Goal: Check status: Check status

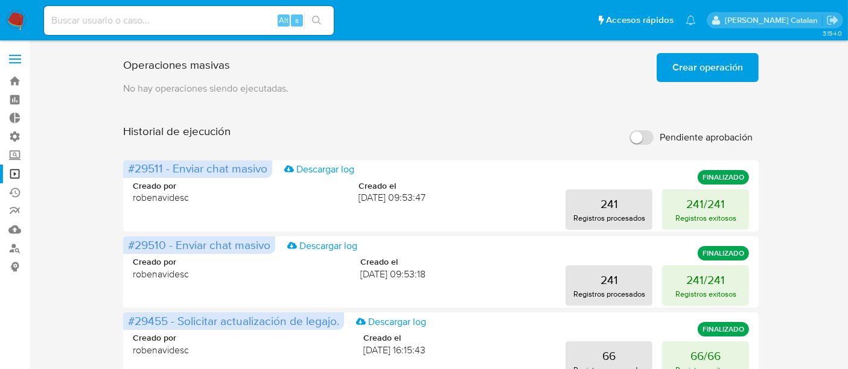
click at [599, 75] on div "Operaciones masivas Crear operación Sólo puede haber hasta un máximo de 5 opera…" at bounding box center [441, 65] width 636 height 34
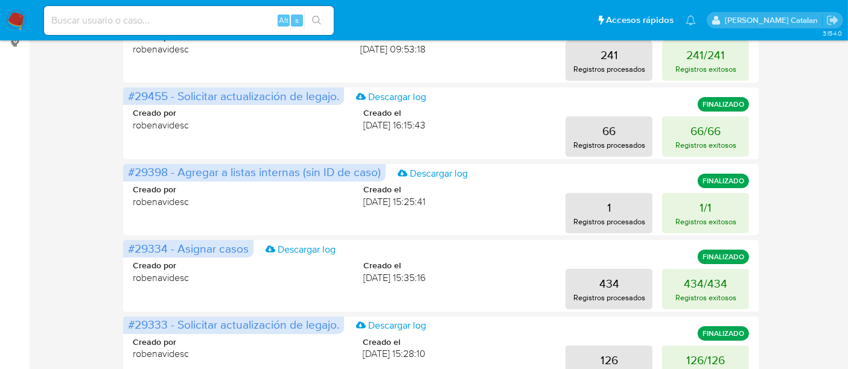
scroll to position [228, 0]
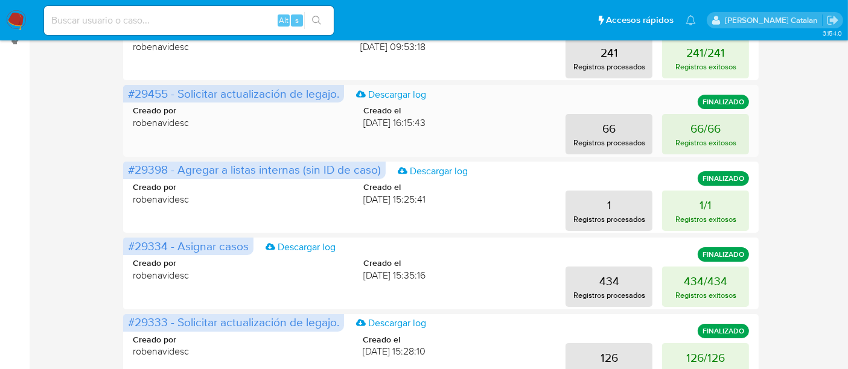
click at [555, 132] on div "66 Registros procesados 66/66 Registros exitosos" at bounding box center [597, 134] width 305 height 40
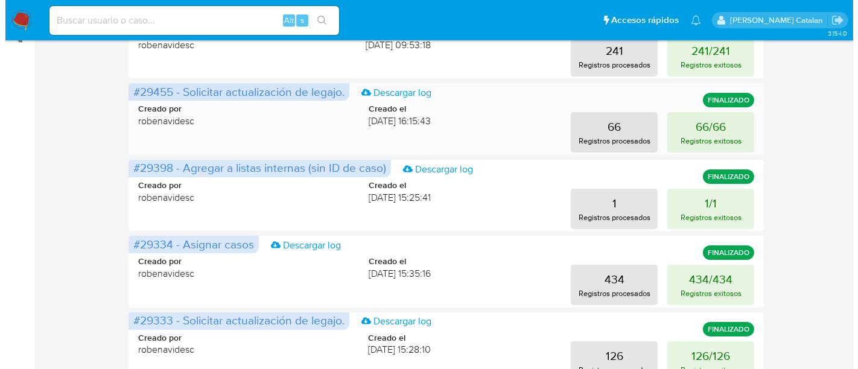
scroll to position [231, 0]
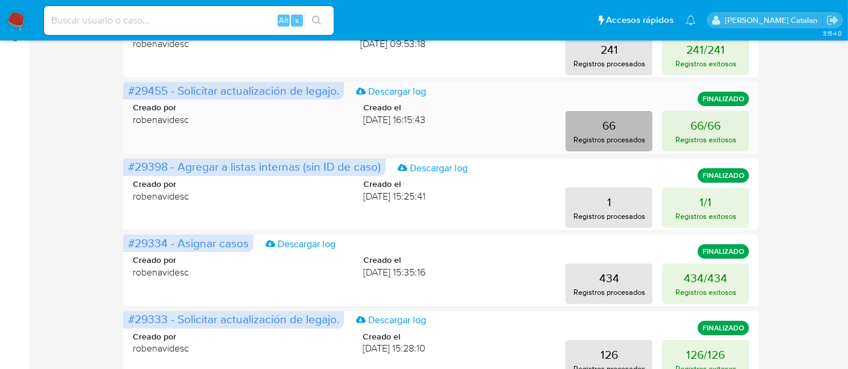
click at [595, 135] on p "Registros procesados" at bounding box center [610, 139] width 72 height 11
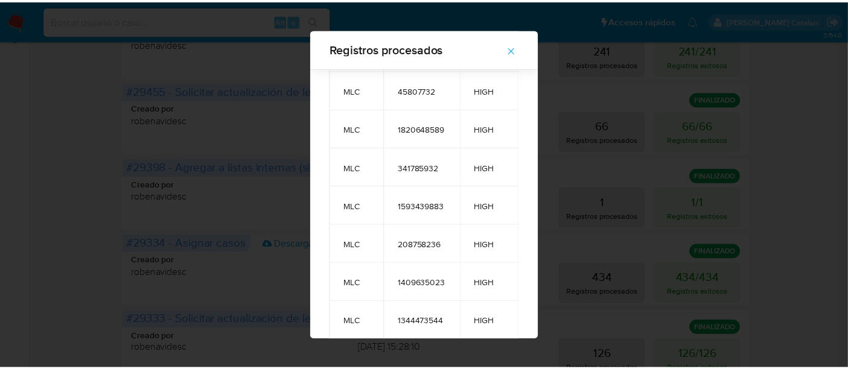
scroll to position [0, 0]
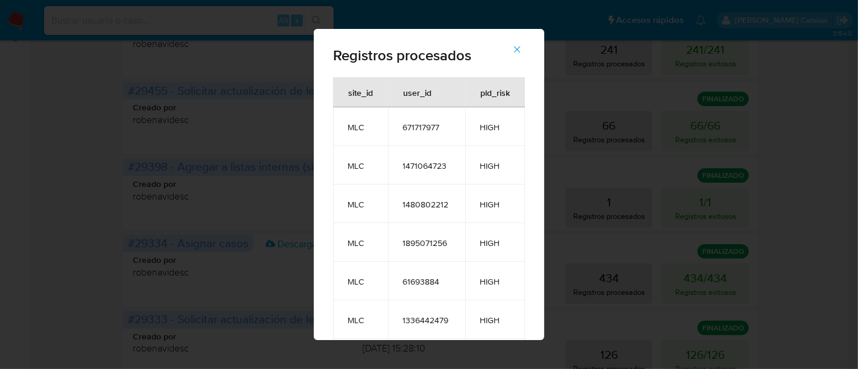
click at [523, 39] on span "button" at bounding box center [517, 49] width 11 height 27
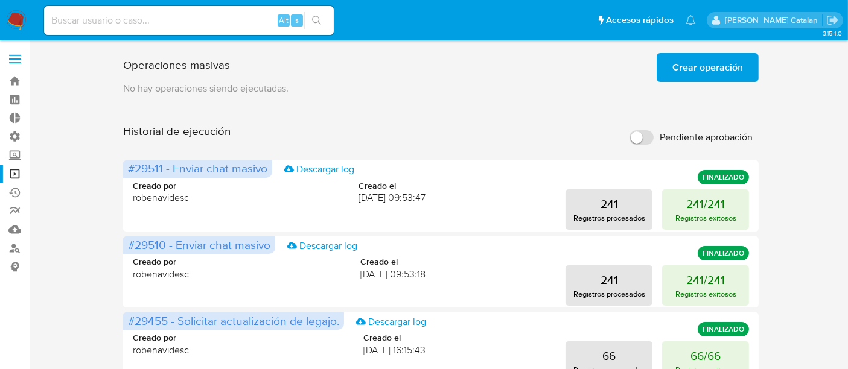
click at [700, 67] on span "Crear operación" at bounding box center [708, 67] width 71 height 27
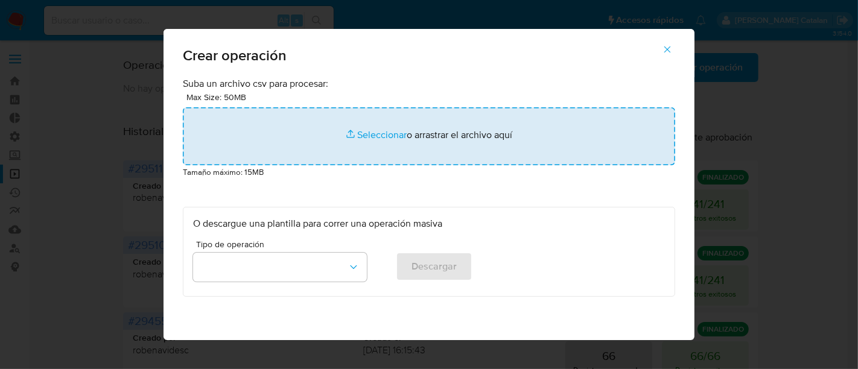
click at [379, 140] on input "file" at bounding box center [429, 136] width 493 height 58
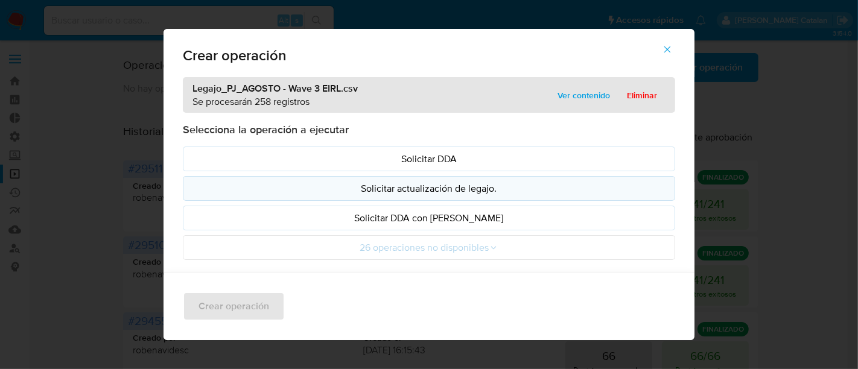
click at [493, 182] on p "Solicitar actualización de legajo." at bounding box center [429, 189] width 472 height 14
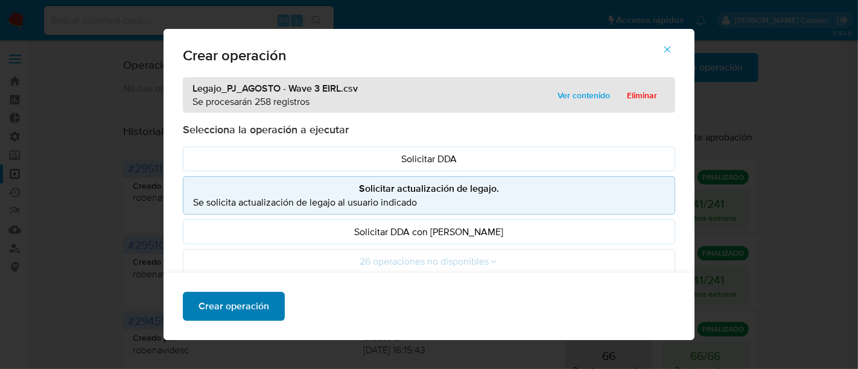
click at [264, 308] on button "Crear operación" at bounding box center [234, 306] width 102 height 29
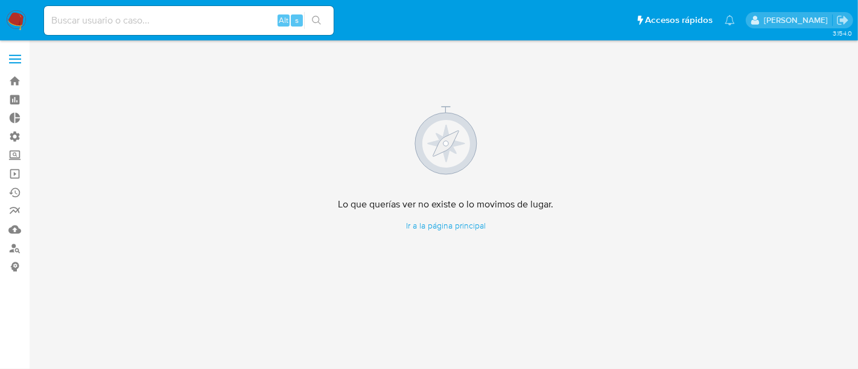
click at [244, 28] on input at bounding box center [189, 21] width 290 height 16
paste input "YeaUhbpH8XljNJsFVyp9qIhT"
type input "YeaUhbpH8XljNJsFVyp9qIhT"
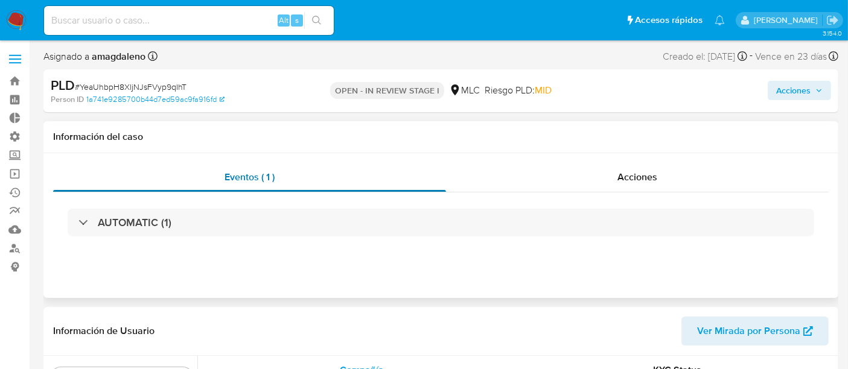
scroll to position [510, 0]
click at [557, 182] on div "Acciones" at bounding box center [637, 177] width 383 height 29
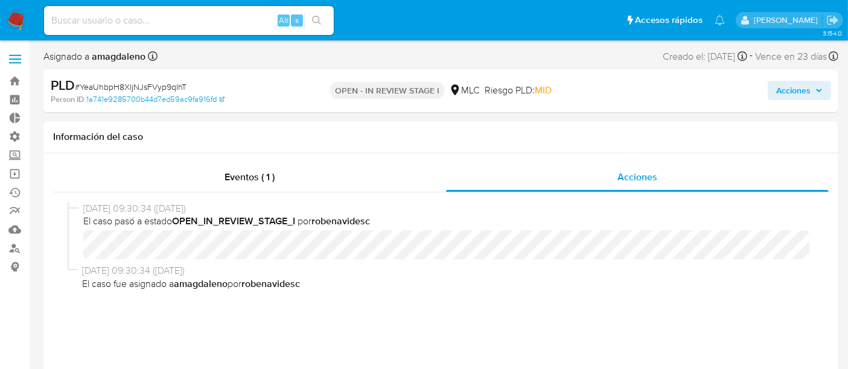
select select "10"
click at [467, 286] on span "El caso fue asignado a amagdaleno por robenavidesc" at bounding box center [445, 284] width 727 height 13
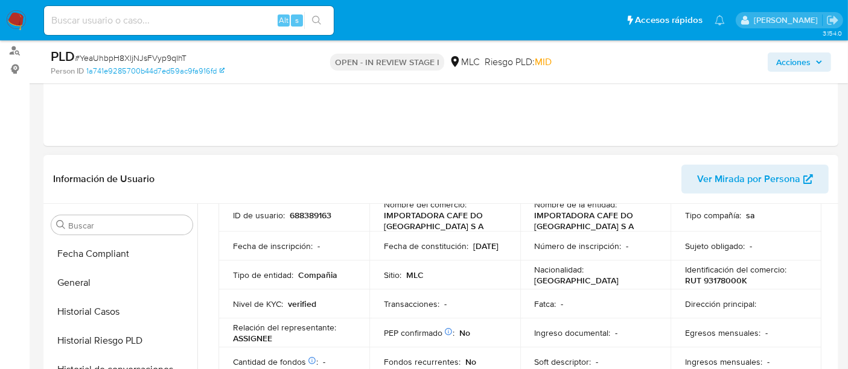
scroll to position [318, 0]
click at [106, 315] on button "Historial Casos" at bounding box center [116, 313] width 141 height 29
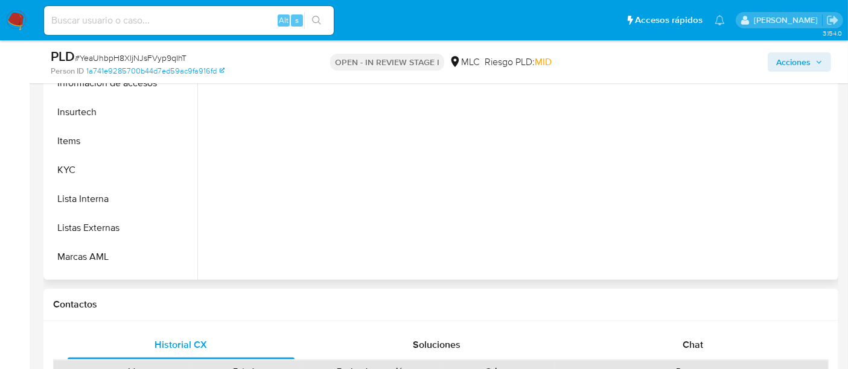
scroll to position [433, 0]
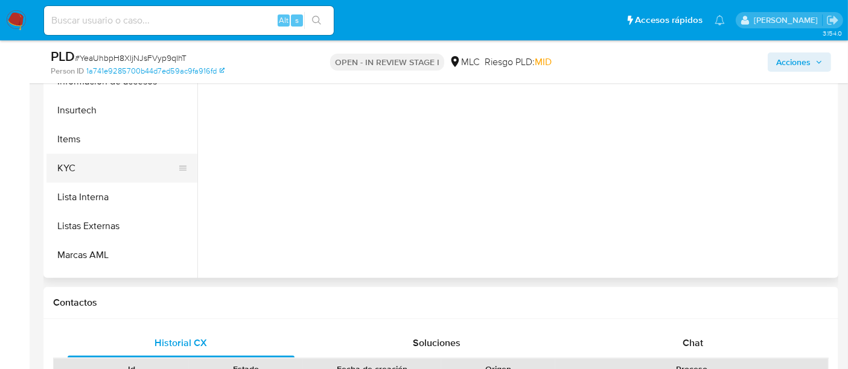
click at [66, 168] on button "KYC" at bounding box center [116, 168] width 141 height 29
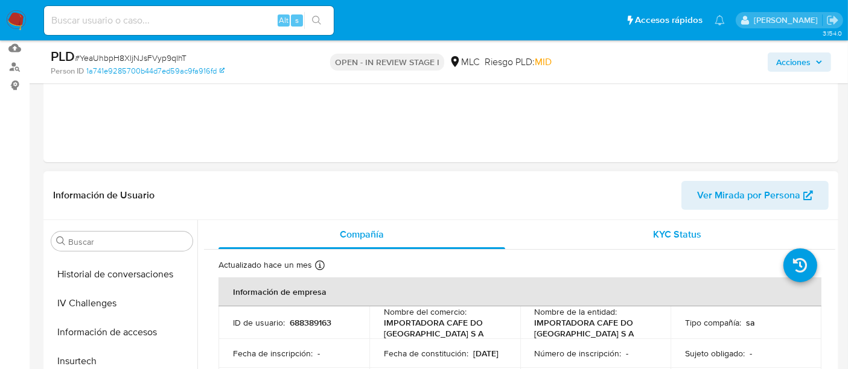
scroll to position [182, 0]
click at [635, 235] on div "KYC Status" at bounding box center [677, 234] width 287 height 29
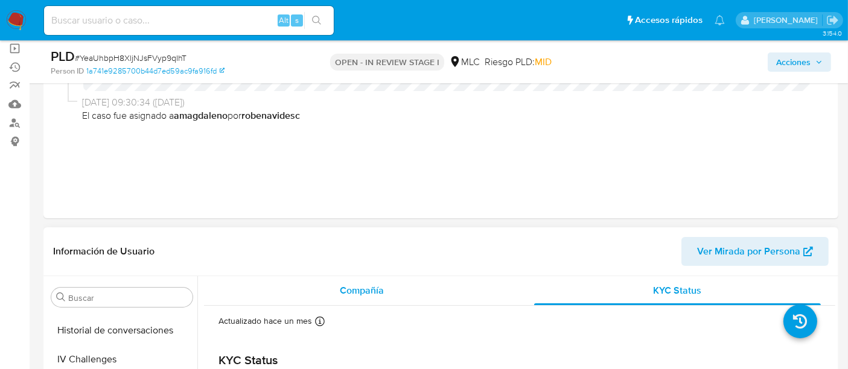
scroll to position [124, 0]
click at [395, 290] on div "Compañía" at bounding box center [362, 292] width 287 height 29
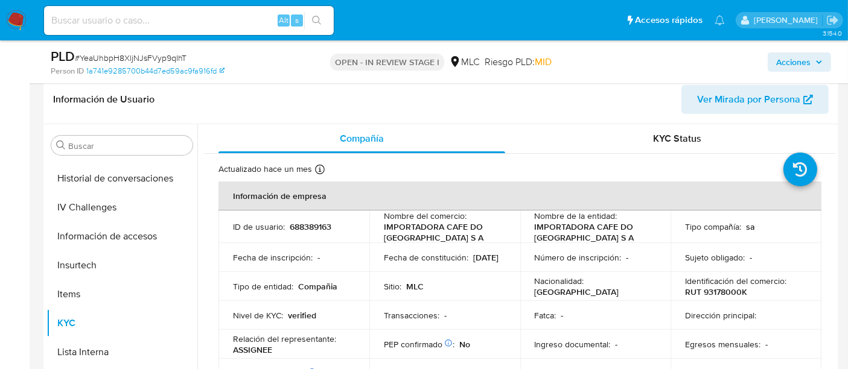
scroll to position [274, 0]
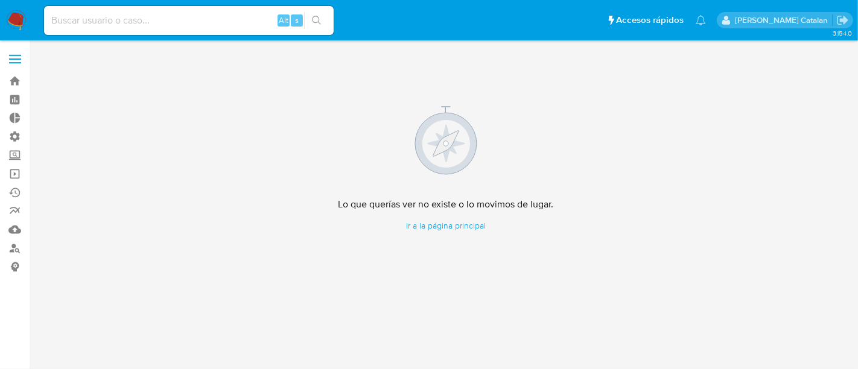
click at [193, 23] on input at bounding box center [189, 21] width 290 height 16
paste input "Wd1sPVaN7MvqWnEwFv83FH2D"
type input "Wd1sPVaN7MvqWnEwFv83FH2D"
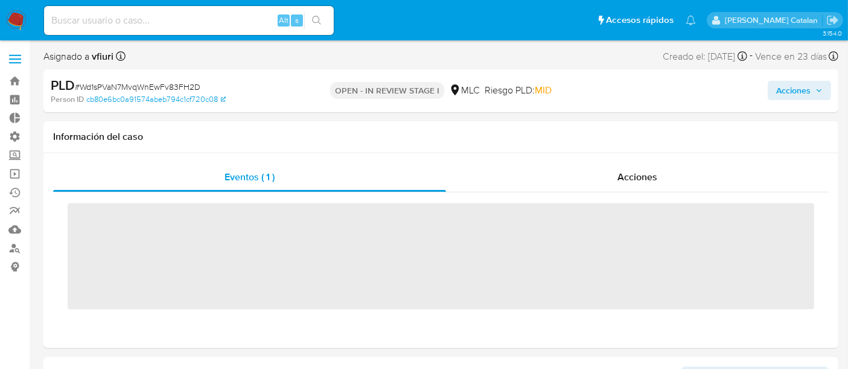
scroll to position [451, 0]
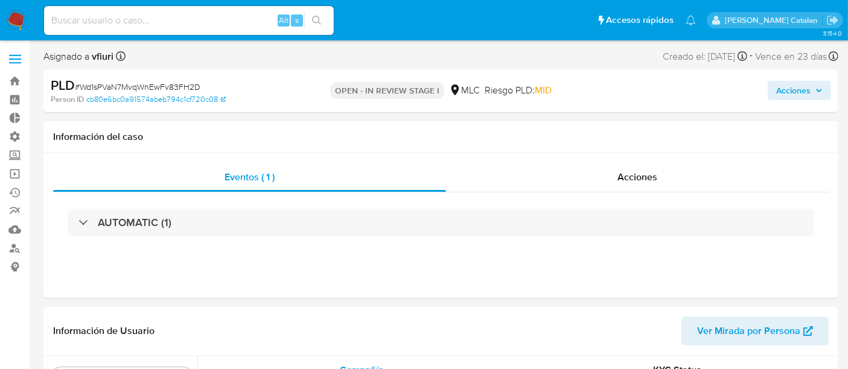
select select "10"
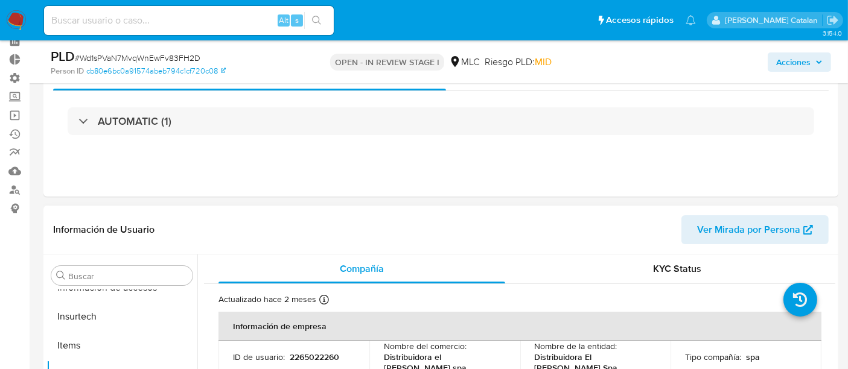
scroll to position [57, 0]
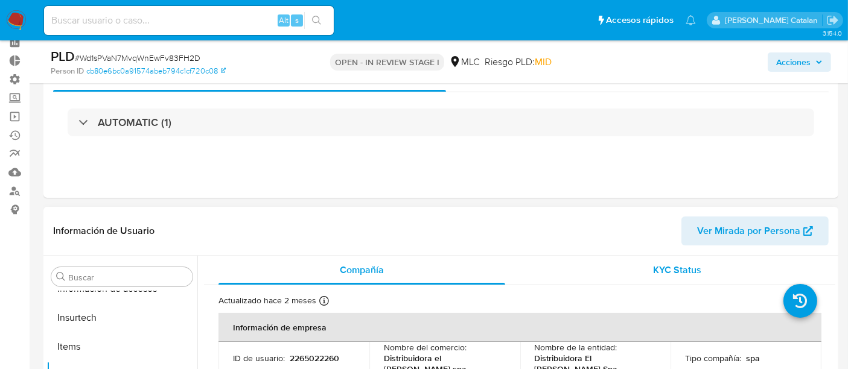
click at [624, 263] on div "KYC Status" at bounding box center [677, 270] width 287 height 29
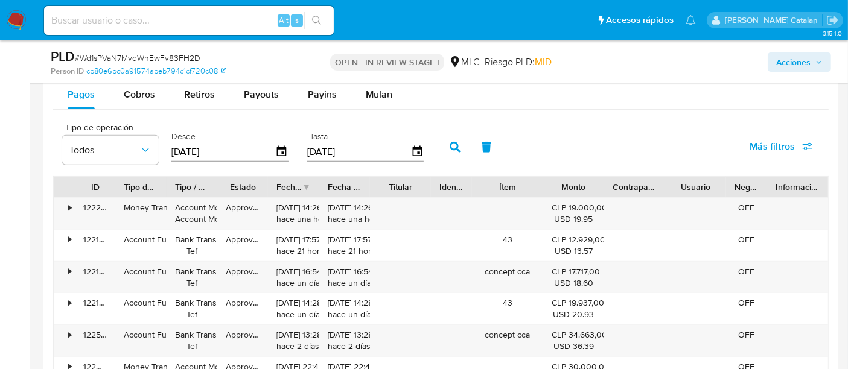
scroll to position [1240, 0]
